Goal: Communication & Community: Answer question/provide support

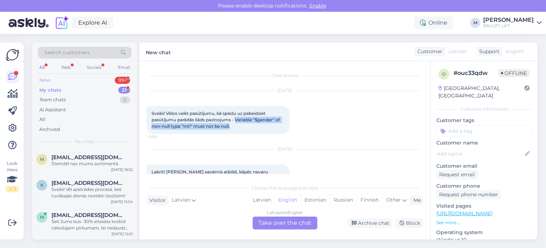
scroll to position [19, 0]
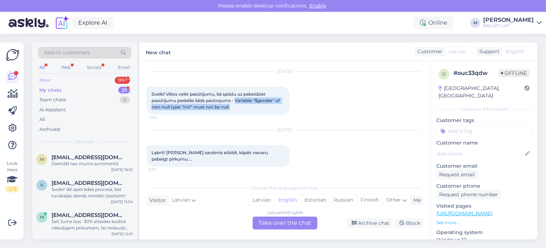
click at [59, 81] on div "New 99+" at bounding box center [85, 80] width 94 height 10
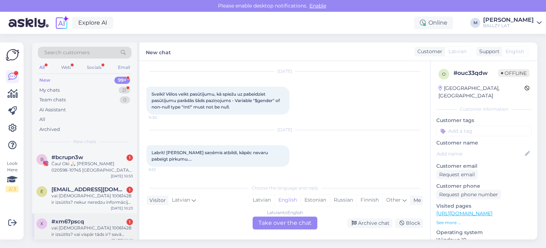
click at [116, 238] on div "[DATE] 10:16" at bounding box center [121, 240] width 21 height 5
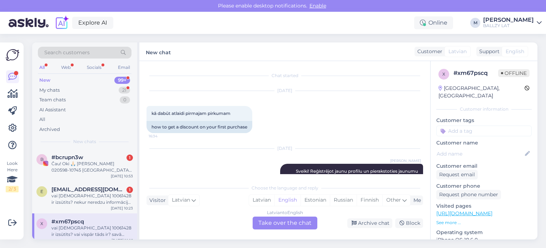
scroll to position [305, 0]
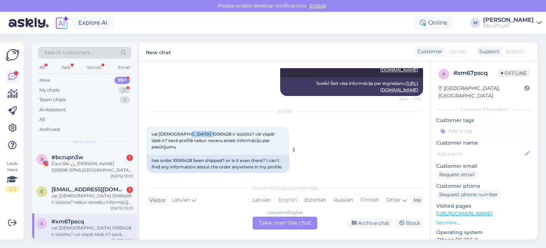
drag, startPoint x: 184, startPoint y: 133, endPoint x: 204, endPoint y: 134, distance: 20.0
click at [204, 134] on span "vai [DEMOGRAPHIC_DATA] 10061428 ir izsūtīts? vai vispār tāds ir? savā profilā n…" at bounding box center [214, 141] width 125 height 18
copy span "10061428"
click at [260, 199] on div "Latvian" at bounding box center [261, 200] width 25 height 11
click at [274, 222] on div "Latvian to Latvian Take over the chat" at bounding box center [285, 223] width 65 height 13
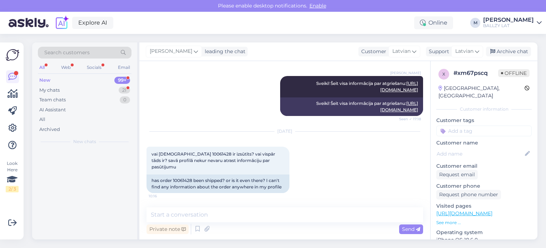
scroll to position [279, 0]
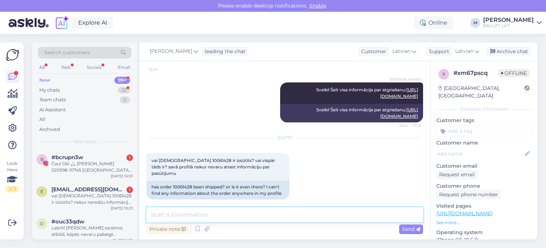
click at [234, 219] on textarea at bounding box center [285, 215] width 277 height 15
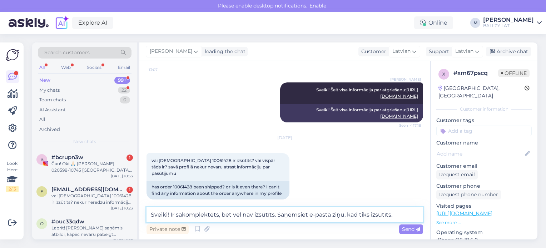
drag, startPoint x: 402, startPoint y: 213, endPoint x: 140, endPoint y: 200, distance: 261.9
click at [140, 200] on div "Chat started [DATE] kā dabūt atlaidi pirmajam pirkumam 16:34 how to get a disco…" at bounding box center [284, 150] width 291 height 179
type textarea "Sveiki! Ir sakomplektēts, bet vēl nav izsūtīts. Saņemsiet e-pastā ziņu, kad tik…"
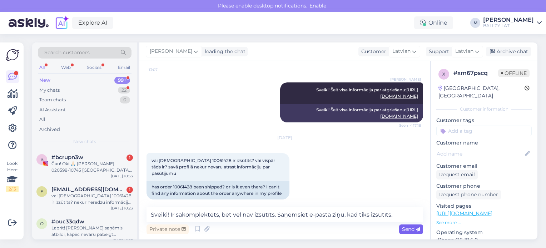
click at [412, 228] on span "Send" at bounding box center [411, 229] width 18 height 6
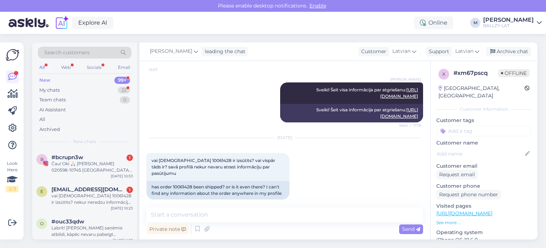
scroll to position [316, 0]
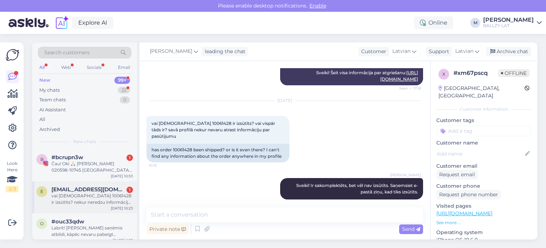
click at [96, 195] on div "vai [DEMOGRAPHIC_DATA] 10061428 ir izsūtits? nekur neredzu informāciju par pasū…" at bounding box center [91, 199] width 81 height 13
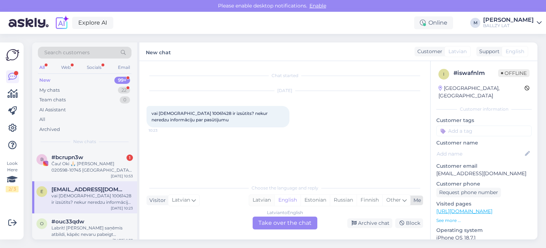
click at [263, 195] on div "Latvian" at bounding box center [261, 200] width 25 height 11
click at [282, 225] on div "Latvian to Latvian Take over the chat" at bounding box center [285, 223] width 65 height 13
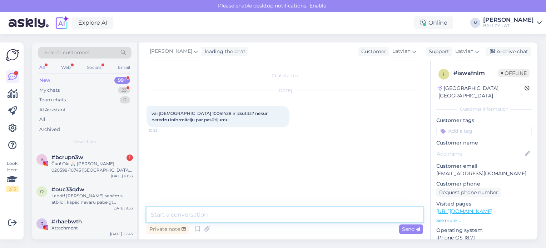
click at [217, 216] on textarea at bounding box center [285, 215] width 277 height 15
paste textarea "Sveiki! Ir sakomplektēts, bet vēl nav izsūtīts. Saņemsiet e-pastā ziņu, kad tik…"
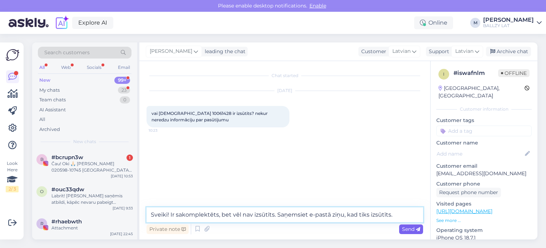
type textarea "Sveiki! Ir sakomplektēts, bet vēl nav izsūtīts. Saņemsiet e-pastā ziņu, kad tik…"
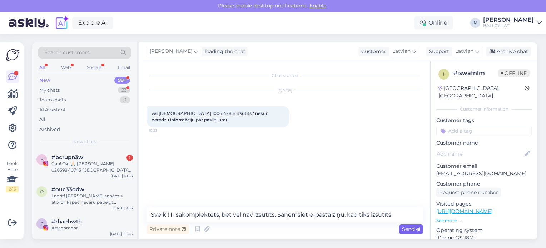
click at [406, 230] on span "Send" at bounding box center [411, 229] width 18 height 6
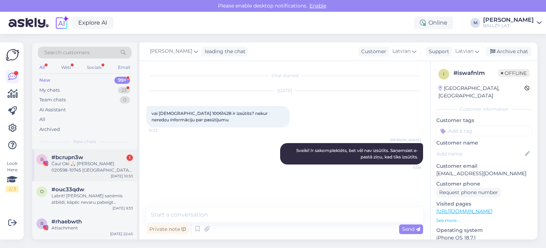
click at [84, 167] on div "Čau! Oki 🙏🏻 [PERSON_NAME] 020598-10745 [GEOGRAPHIC_DATA] 4 [EMAIL_ADDRESS][DOMA…" at bounding box center [91, 167] width 81 height 13
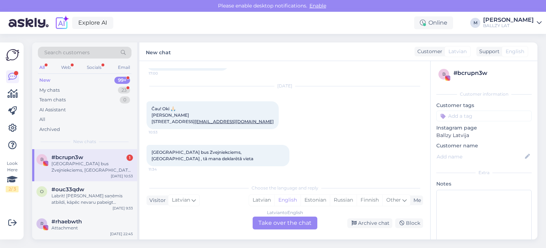
scroll to position [781, 0]
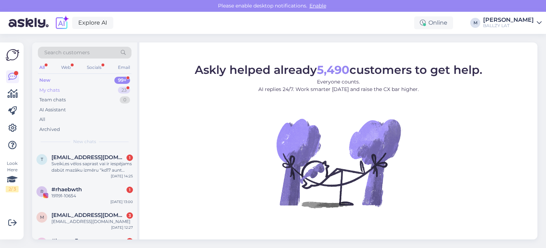
click at [56, 90] on div "My chats" at bounding box center [49, 90] width 20 height 7
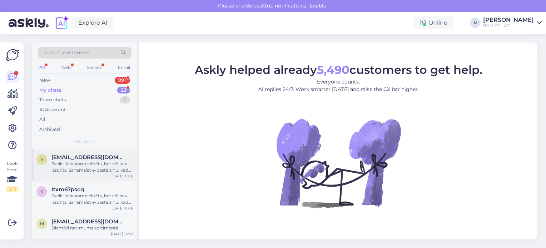
click at [91, 171] on div "Sveiki! Ir sakomplektēts, bet vēl nav izsūtīts. Saņemsiet e-pastā ziņu, kad tik…" at bounding box center [91, 167] width 81 height 13
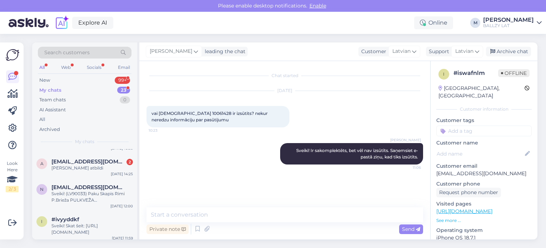
scroll to position [329, 0]
click at [91, 171] on div "[PERSON_NAME] atbildi" at bounding box center [91, 170] width 81 height 6
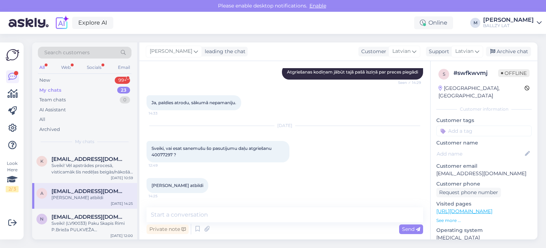
scroll to position [300, 0]
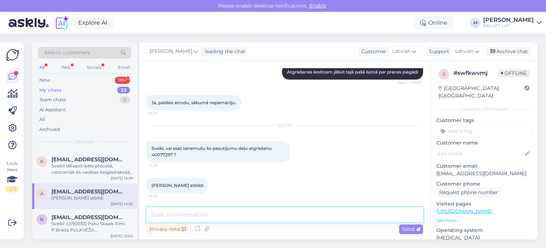
click at [190, 222] on textarea at bounding box center [285, 215] width 277 height 15
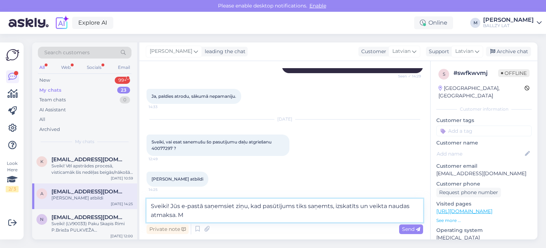
type textarea "Sveiki! Jūs e-pastā saņemsiet ziņu, kad pasūtījums tiks saņemts, izskatīts un v…"
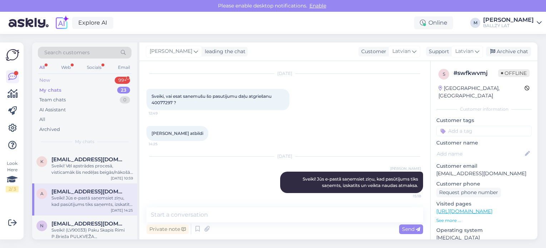
click at [56, 79] on div "New 99+" at bounding box center [85, 80] width 94 height 10
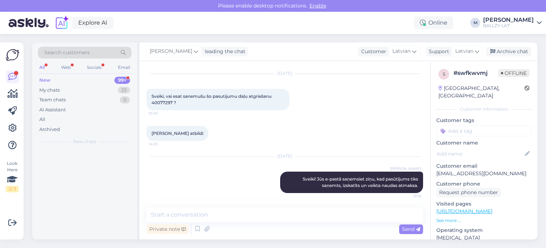
scroll to position [0, 0]
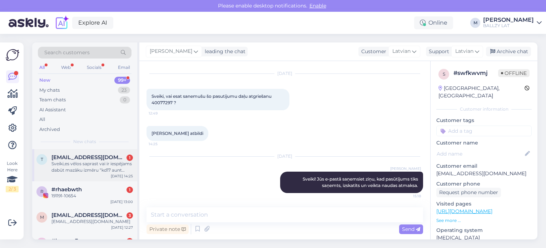
click at [96, 166] on div "Sveiki,es vēlos saprast vai ir iespējams dabūt mazāku izmēru “kd17 aunt pearl” …" at bounding box center [91, 167] width 81 height 13
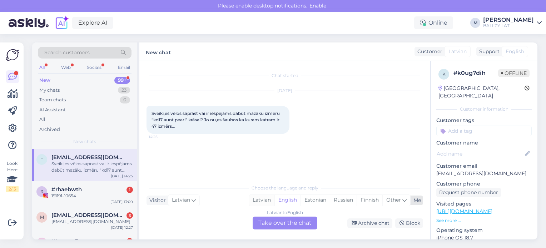
click at [269, 203] on div "Latvian" at bounding box center [261, 200] width 25 height 11
click at [286, 227] on div "Latvian to Latvian Take over the chat" at bounding box center [285, 223] width 65 height 13
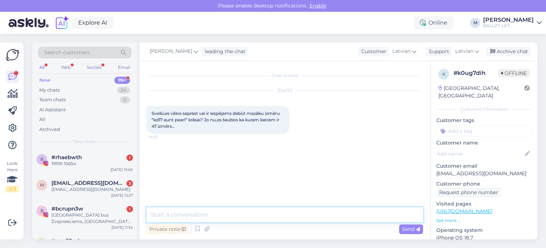
click at [233, 213] on textarea at bounding box center [285, 215] width 277 height 15
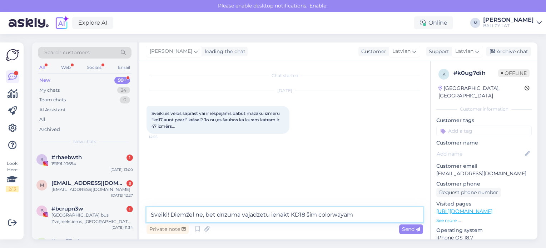
type textarea "Sveiki! Diemžēl nē, bet drīzumā vajadzētu ienākt KD18 šim colorwayam."
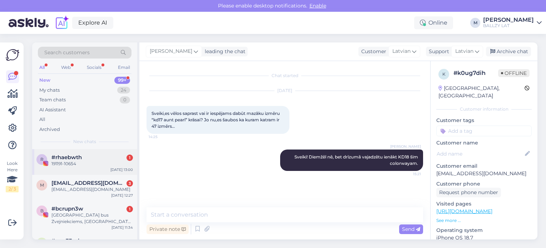
click at [79, 154] on span "#rhaebwth" at bounding box center [66, 157] width 30 height 6
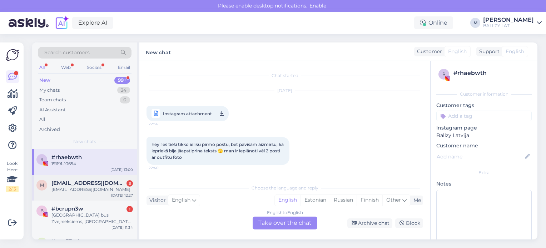
scroll to position [569, 0]
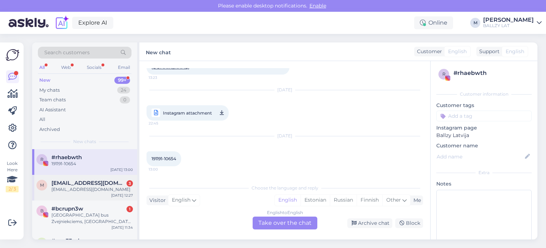
click at [103, 190] on div "maya.peckureva@gmail.com" at bounding box center [91, 190] width 81 height 6
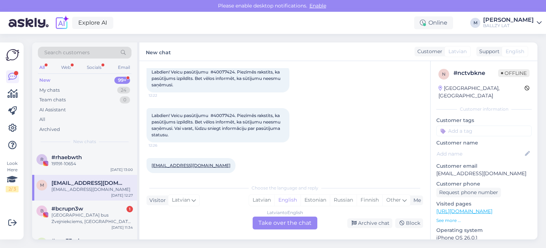
scroll to position [48, 0]
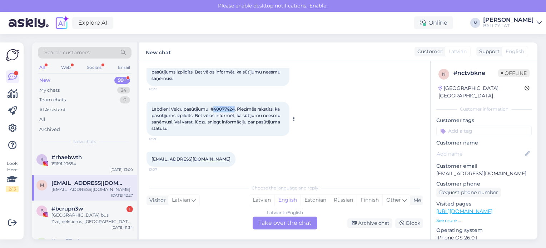
drag, startPoint x: 216, startPoint y: 109, endPoint x: 236, endPoint y: 109, distance: 20.0
click at [236, 109] on span "Labdien! Veicu pasūtījumu #40077424. Piezīmēs rakstīts, ka pasūtījums izpildīts…" at bounding box center [217, 118] width 130 height 25
copy span "40077424"
click at [259, 198] on div "Latvian" at bounding box center [261, 200] width 25 height 11
click at [270, 223] on div "Latvian to Latvian Take over the chat" at bounding box center [285, 223] width 65 height 13
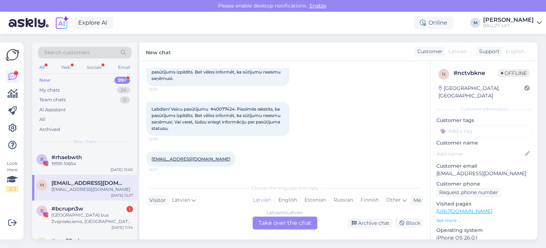
scroll to position [21, 0]
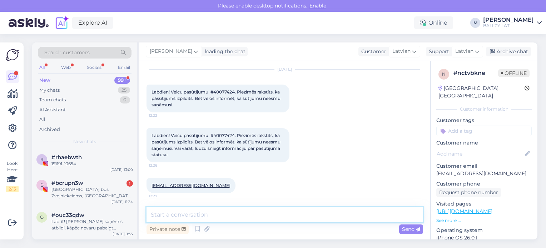
click at [236, 217] on textarea at bounding box center [285, 215] width 277 height 15
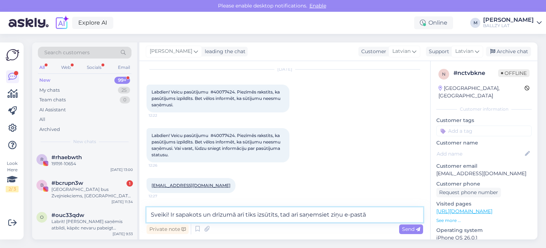
type textarea "Sveiki! Ir sapakots un drīzumā arī tiks izsūtīts, tad arī saņemsiet ziņu e-past…"
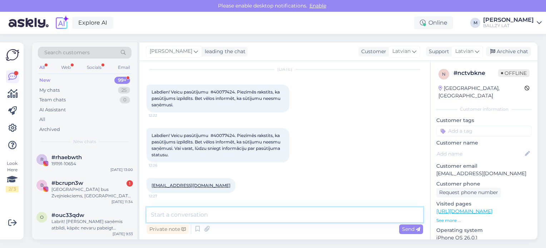
scroll to position [59, 0]
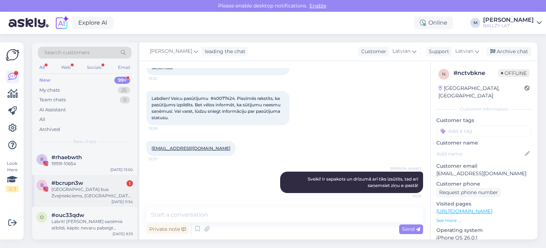
click at [100, 196] on div "[GEOGRAPHIC_DATA] bus Zvejniekciems, [GEOGRAPHIC_DATA] , tā mana deklarētā vieta" at bounding box center [91, 193] width 81 height 13
